Goal: Task Accomplishment & Management: Use online tool/utility

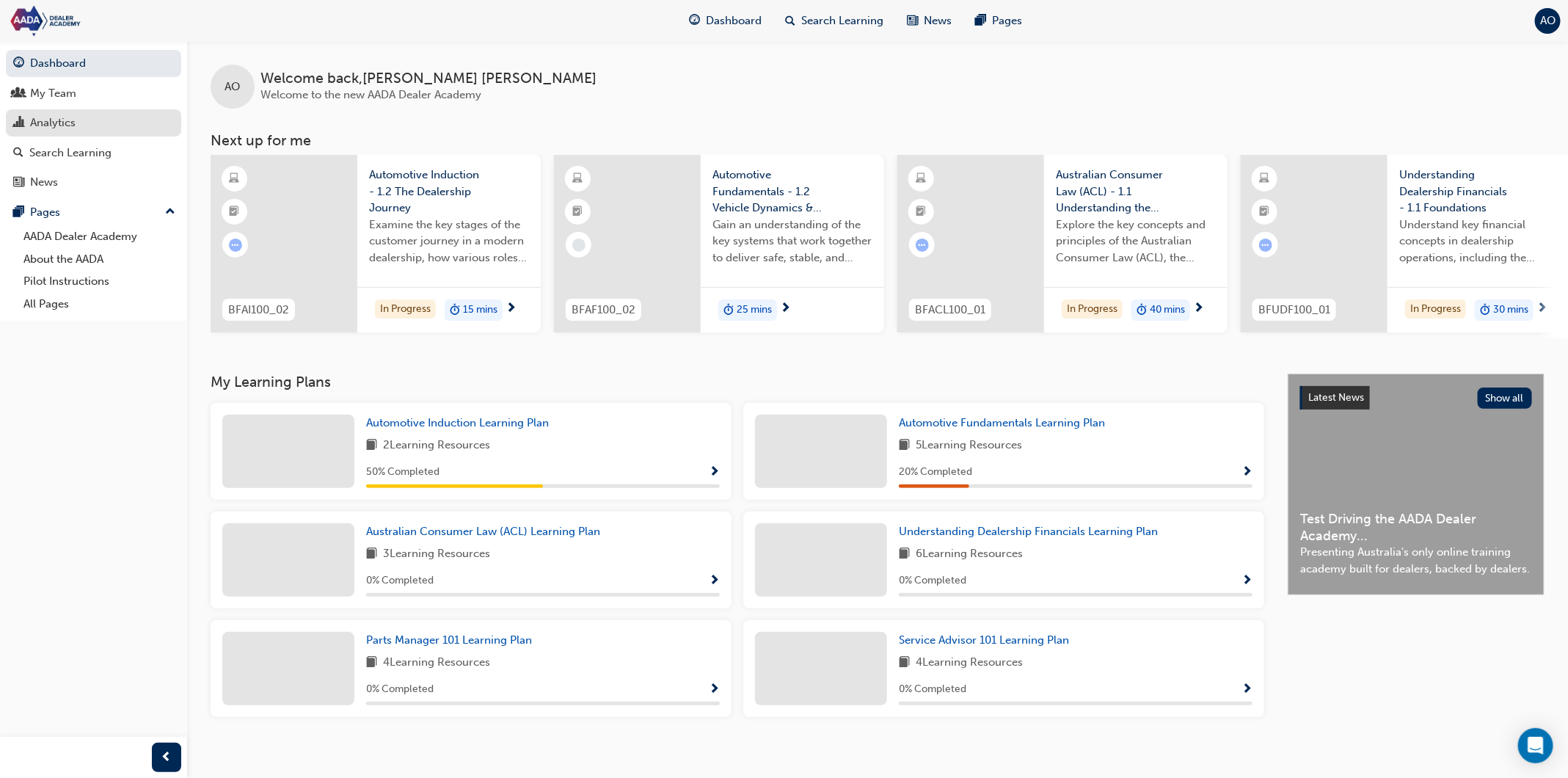
click at [137, 124] on div "Analytics" at bounding box center [93, 123] width 161 height 19
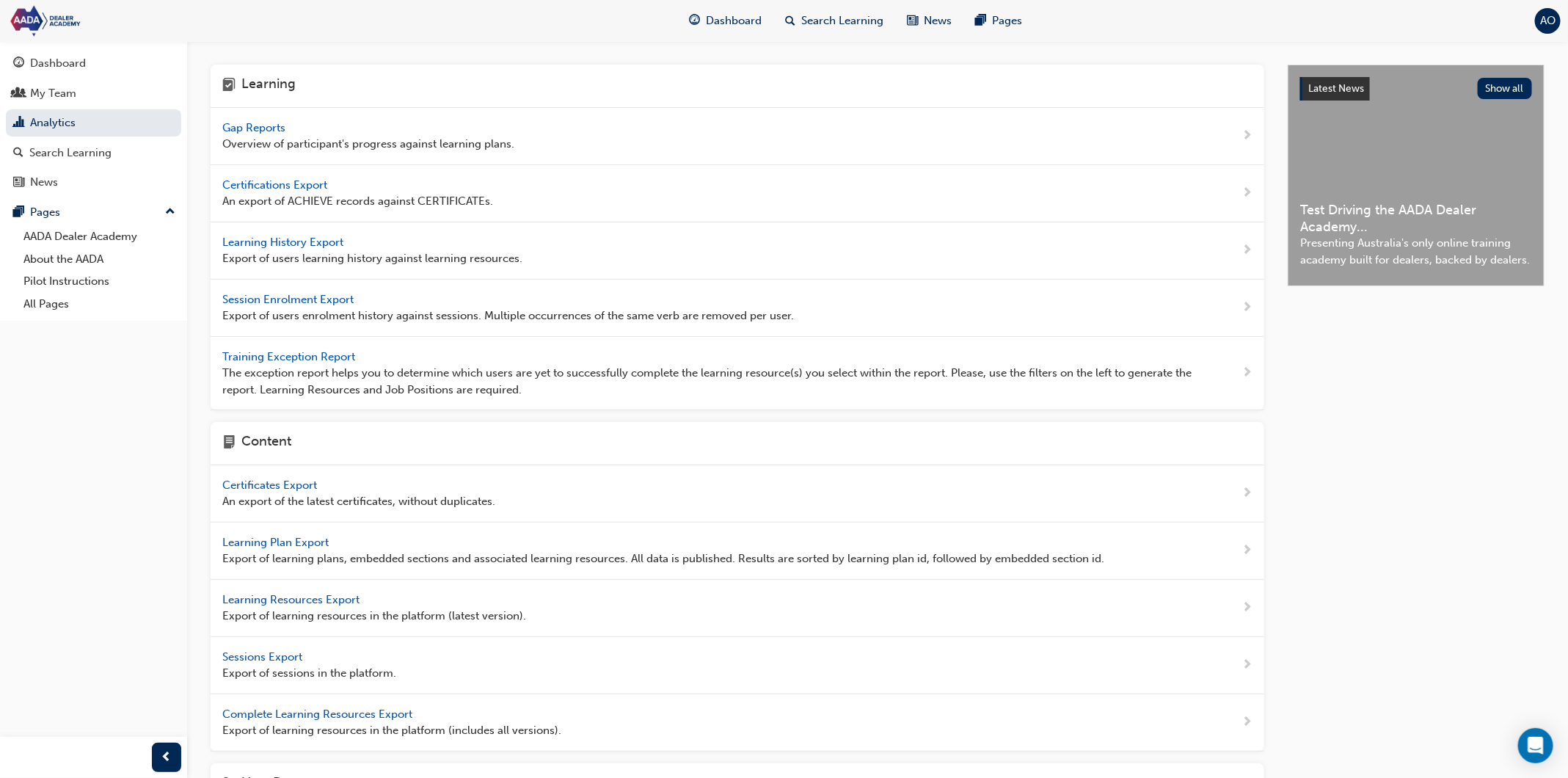
click at [275, 126] on span "Gap Reports" at bounding box center [256, 128] width 66 height 13
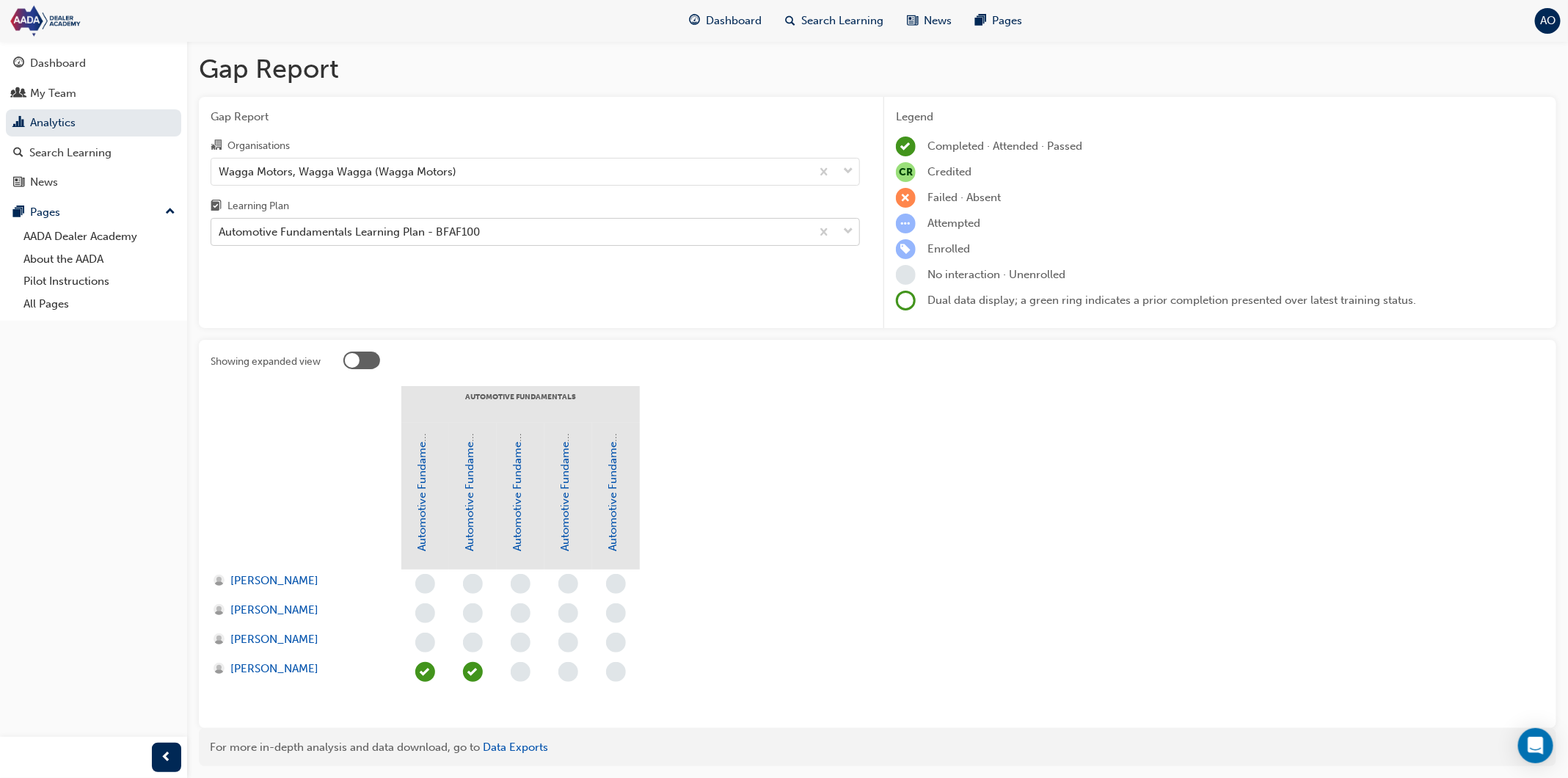
click at [393, 229] on div "Automotive Fundamentals Learning Plan - BFAF100" at bounding box center [349, 232] width 261 height 17
click at [220, 229] on input "Learning Plan Automotive Fundamentals Learning Plan - BFAF100" at bounding box center [220, 231] width 2 height 12
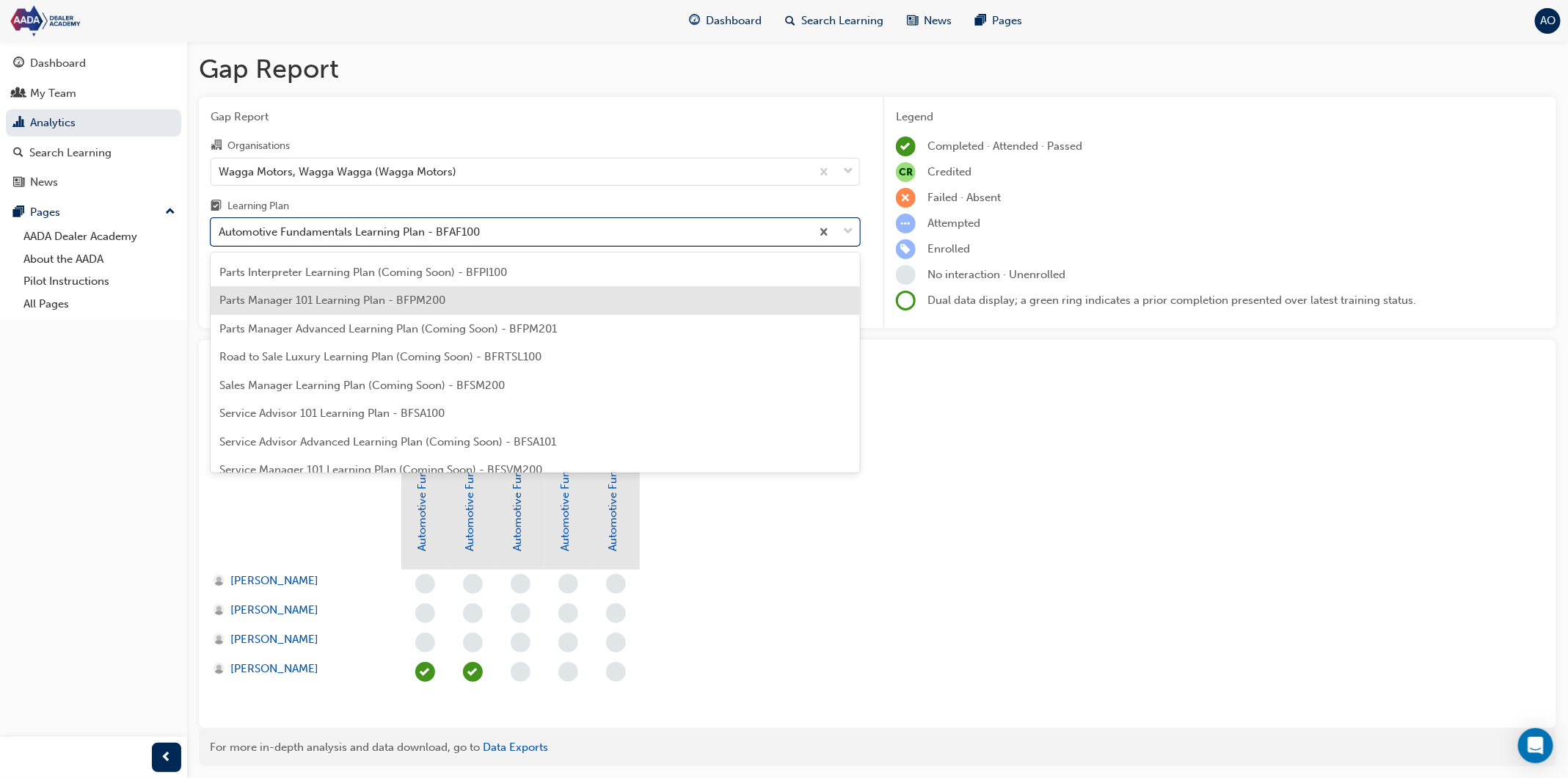
scroll to position [322, 0]
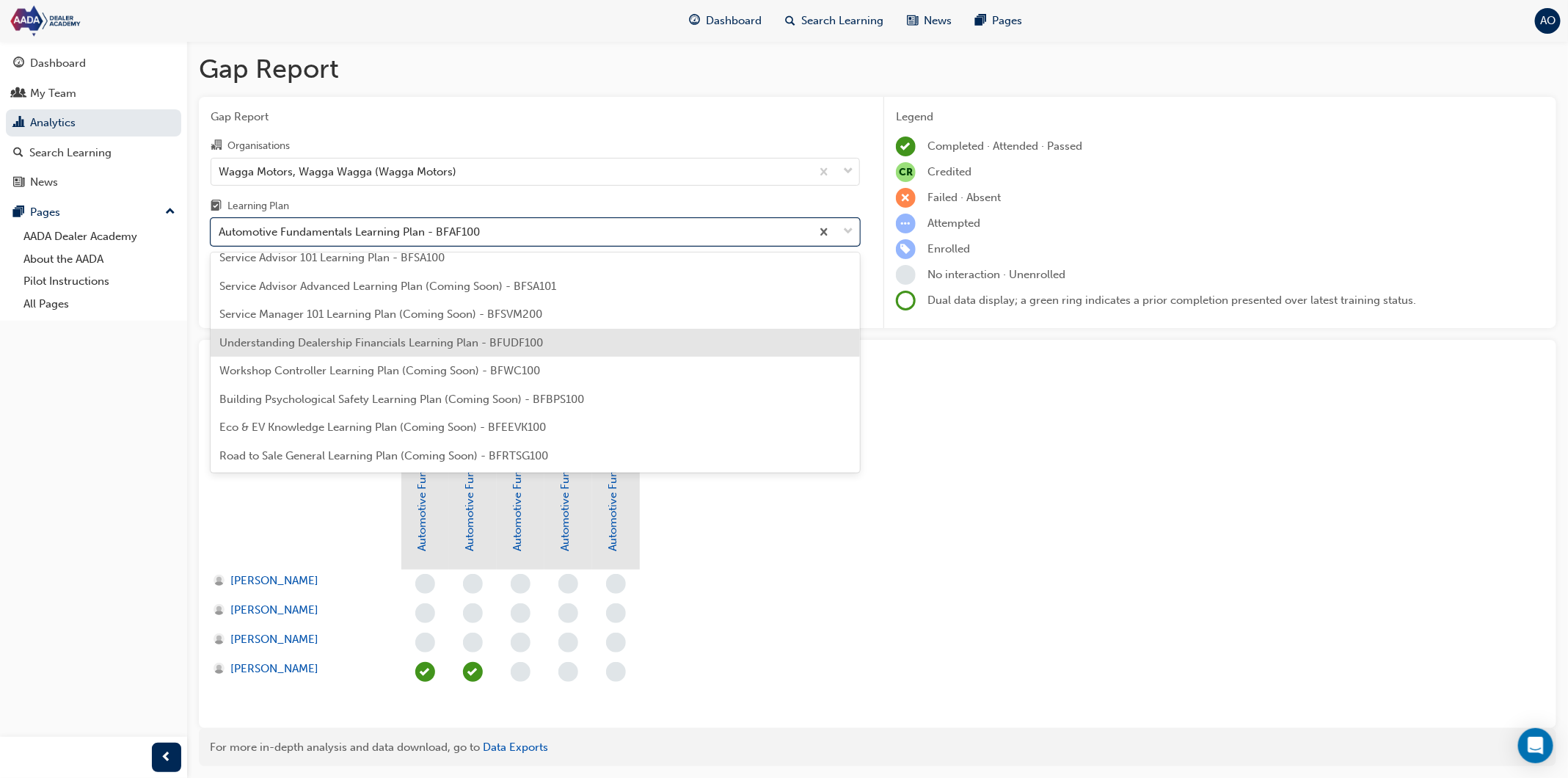
click at [348, 349] on div "Understanding Dealership Financials Learning Plan - BFUDF100" at bounding box center [535, 343] width 649 height 28
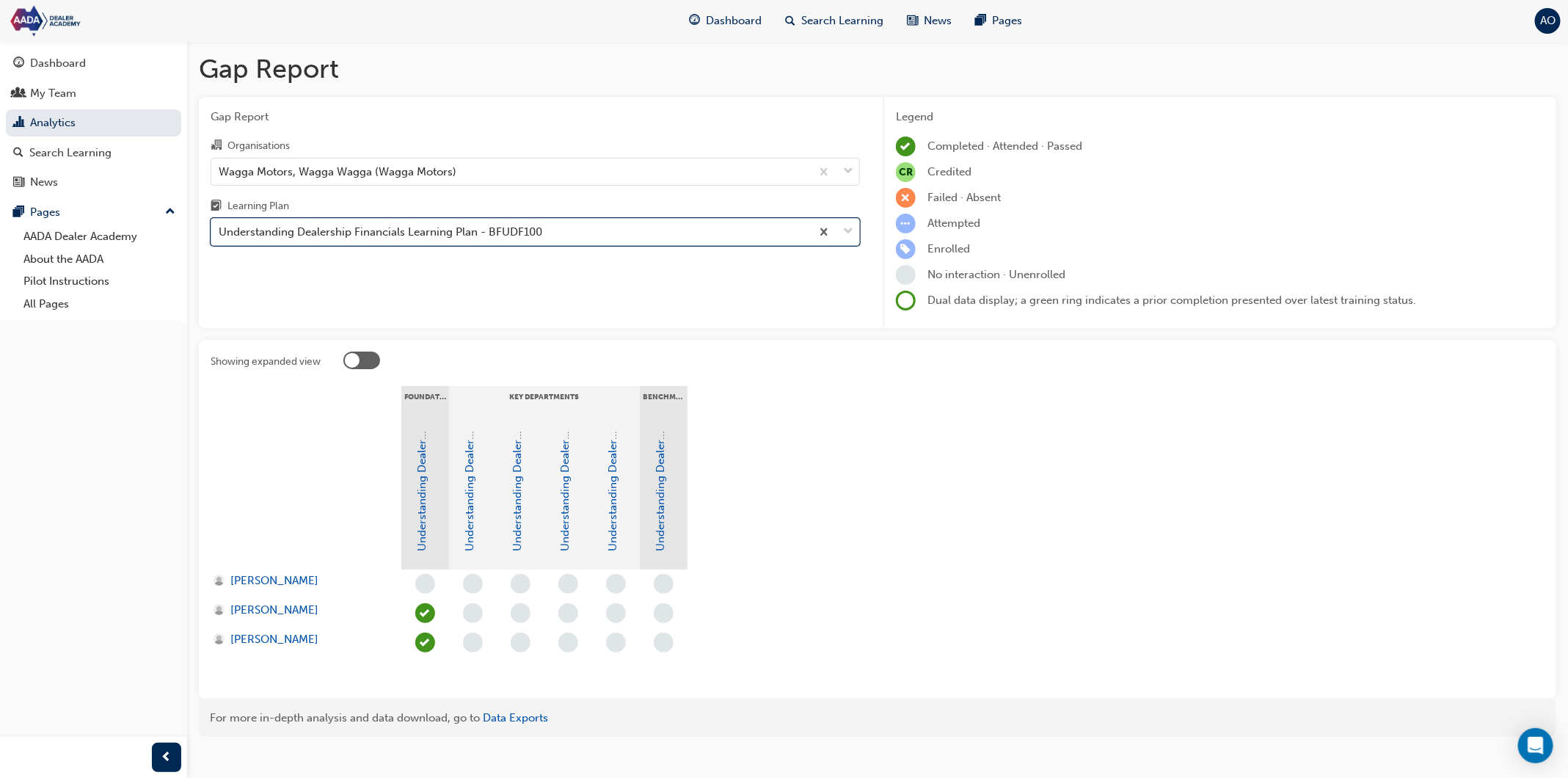
click at [356, 229] on div "Understanding Dealership Financials Learning Plan - BFUDF100" at bounding box center [380, 232] width 323 height 17
click at [220, 229] on input "Learning Plan option Understanding Dealership Financials Learning Plan - BFUDF1…" at bounding box center [220, 231] width 2 height 12
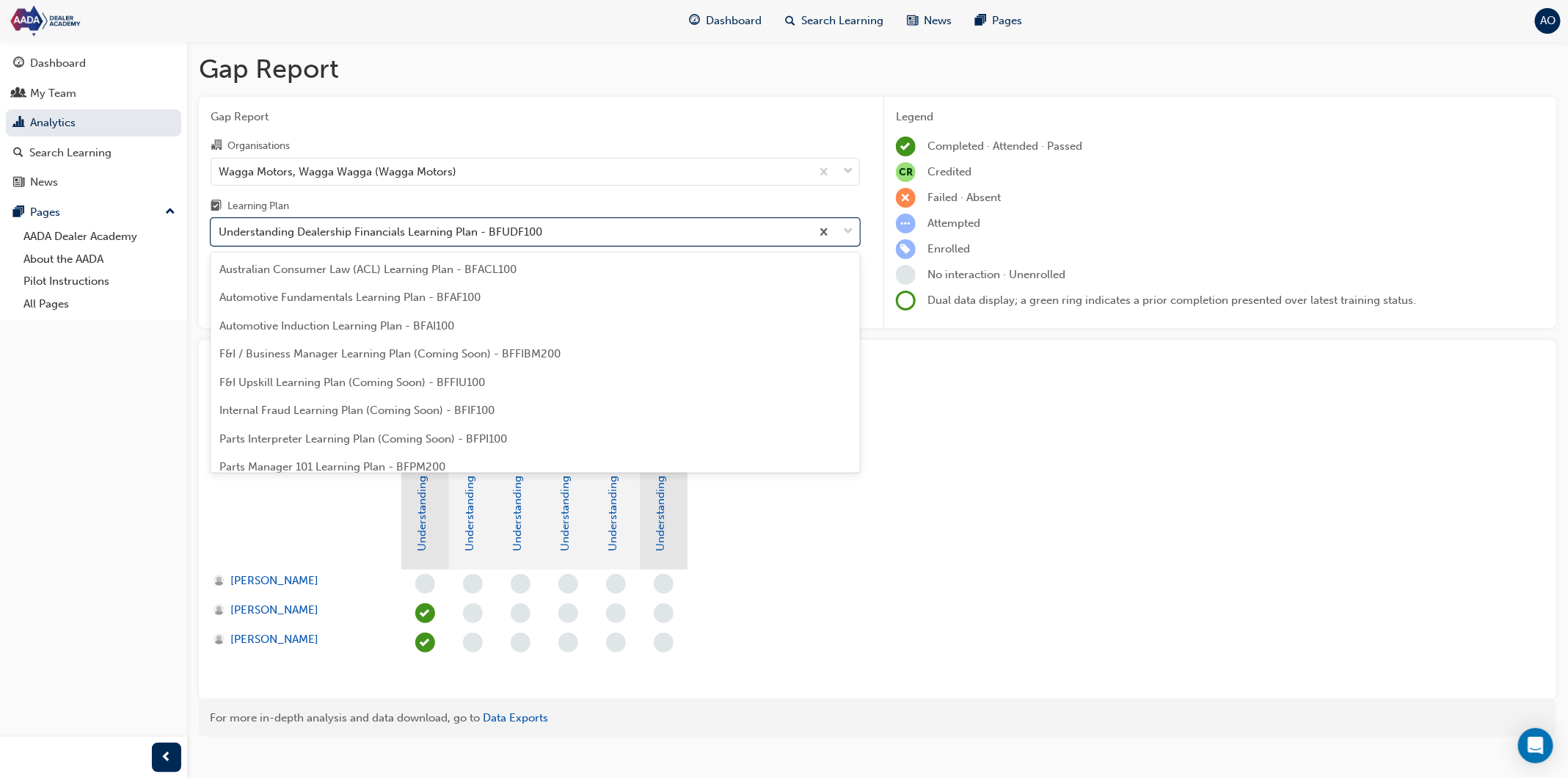
scroll to position [215, 0]
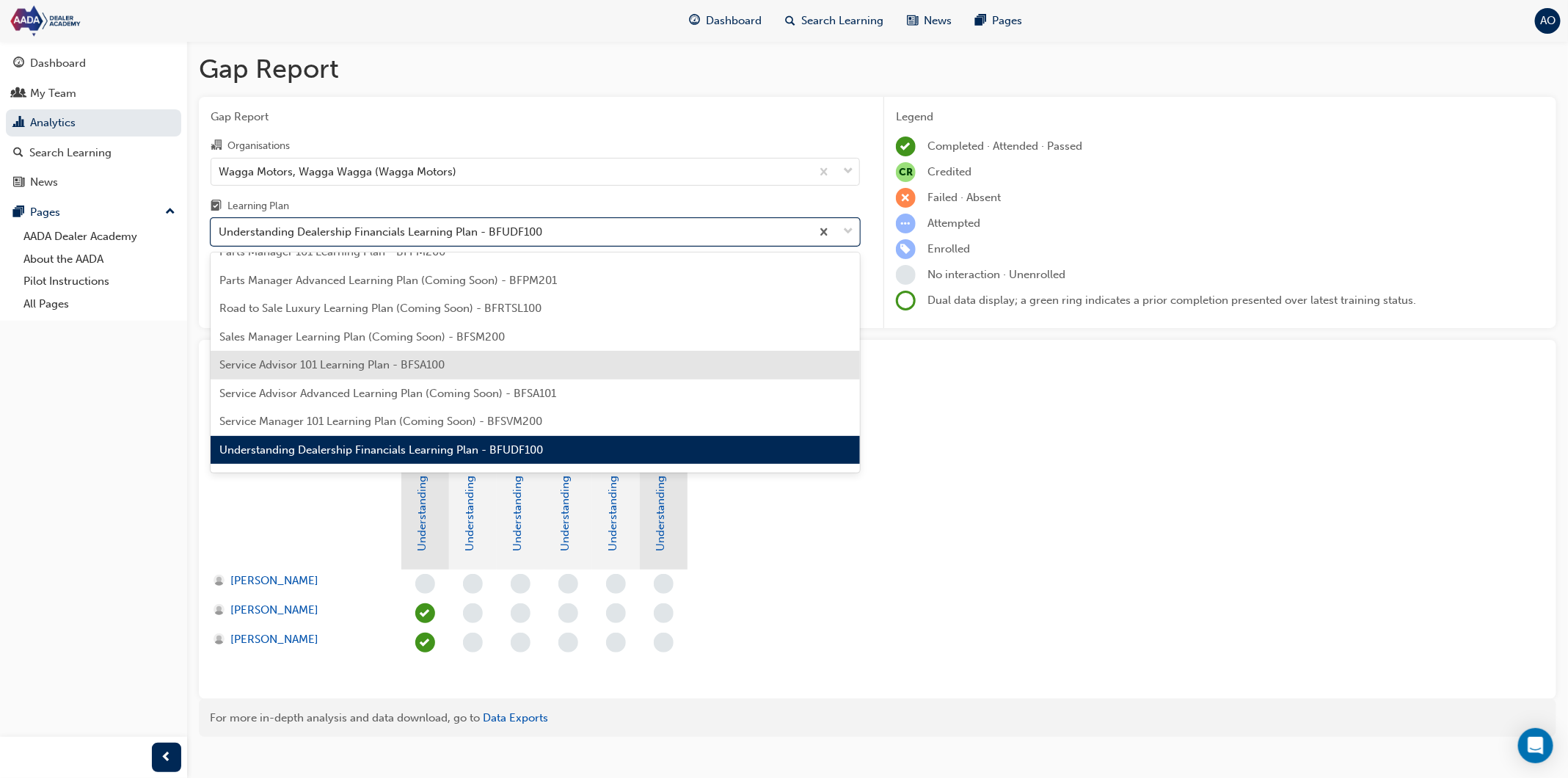
click at [381, 360] on span "Service Advisor 101 Learning Plan - BFSA100" at bounding box center [332, 365] width 225 height 13
